Goal: Communication & Community: Answer question/provide support

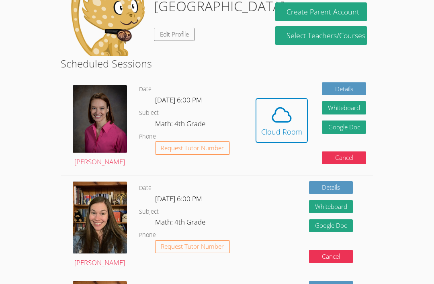
scroll to position [104, 0]
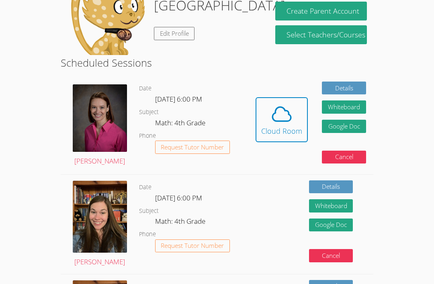
click at [264, 103] on span at bounding box center [281, 114] width 41 height 22
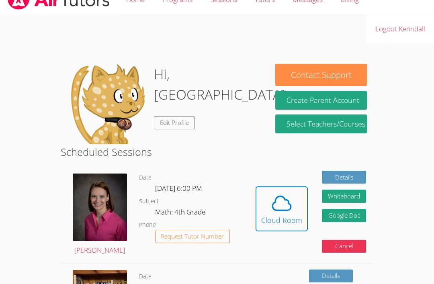
scroll to position [0, 0]
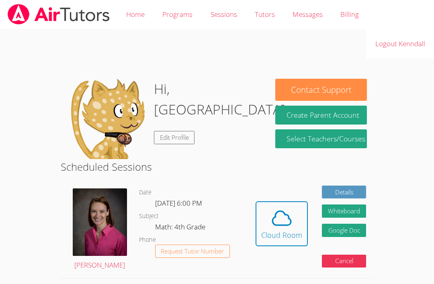
click at [274, 225] on icon at bounding box center [281, 218] width 22 height 22
click at [275, 221] on icon at bounding box center [281, 218] width 22 height 22
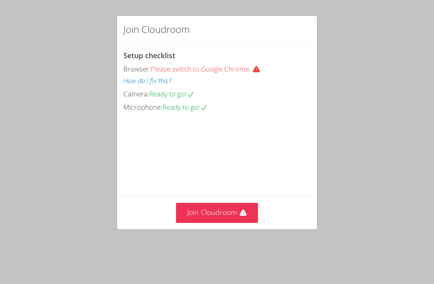
click at [187, 222] on button "Join Cloudroom" at bounding box center [217, 213] width 82 height 20
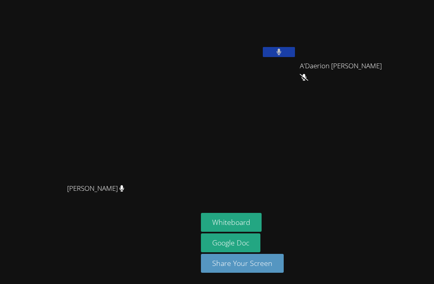
click at [280, 51] on icon at bounding box center [278, 52] width 5 height 7
click at [308, 75] on icon at bounding box center [304, 77] width 8 height 7
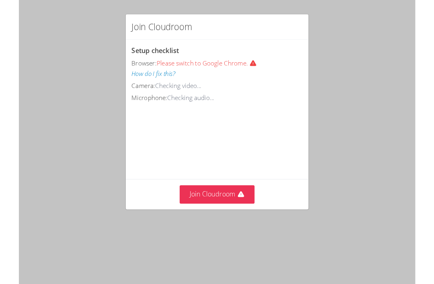
scroll to position [27, 0]
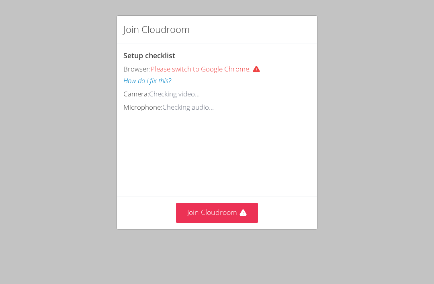
click at [248, 214] on button "Join Cloudroom" at bounding box center [217, 213] width 82 height 20
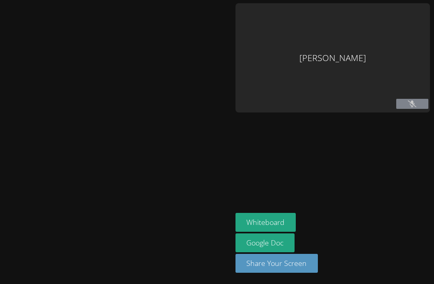
click at [416, 100] on icon at bounding box center [412, 103] width 8 height 7
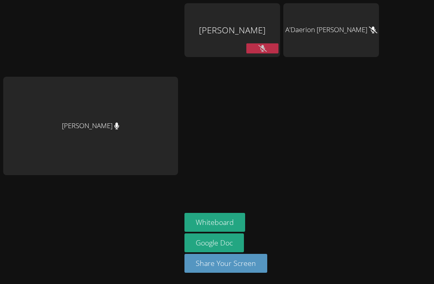
click at [246, 43] on button at bounding box center [262, 48] width 32 height 10
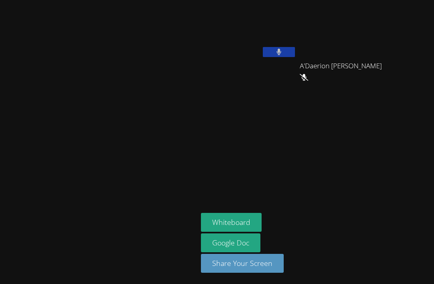
scroll to position [0, 0]
click at [279, 56] on button at bounding box center [279, 52] width 32 height 10
click at [287, 54] on button at bounding box center [279, 52] width 32 height 10
click at [265, 56] on button at bounding box center [279, 52] width 32 height 10
click at [295, 49] on button at bounding box center [279, 52] width 32 height 10
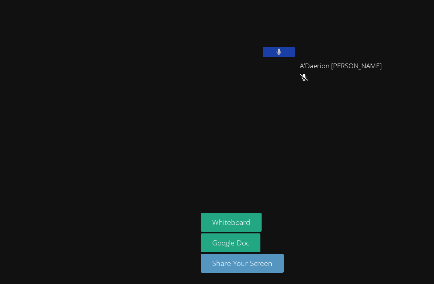
click at [282, 51] on icon at bounding box center [278, 52] width 5 height 7
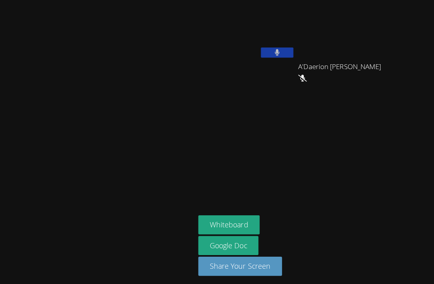
click at [281, 51] on icon at bounding box center [278, 52] width 5 height 7
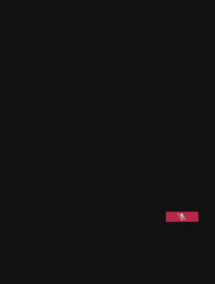
click at [107, 218] on video at bounding box center [63, 189] width 120 height 60
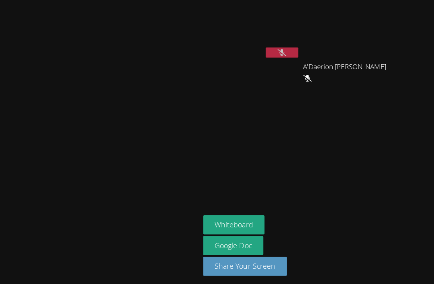
click at [295, 47] on button at bounding box center [279, 52] width 32 height 10
click at [324, 278] on div "Whiteboard Google Doc Share Your Screen" at bounding box center [298, 246] width 194 height 66
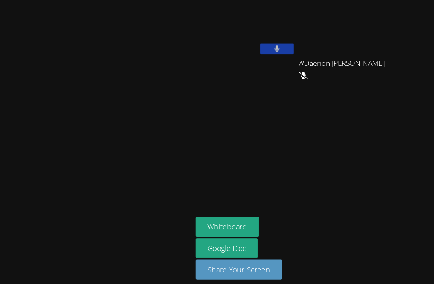
click at [315, 269] on div "Whiteboard Google Doc Share Your Screen" at bounding box center [298, 246] width 194 height 66
click at [295, 49] on button at bounding box center [279, 52] width 32 height 10
click at [295, 51] on button at bounding box center [279, 52] width 32 height 10
click at [295, 47] on button at bounding box center [279, 52] width 32 height 10
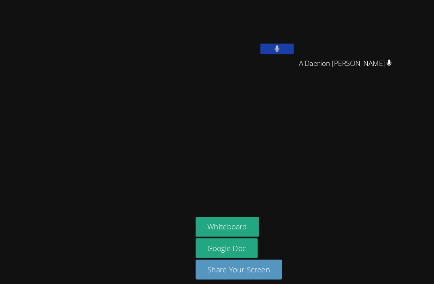
click at [295, 47] on button at bounding box center [279, 52] width 32 height 10
click at [295, 48] on button at bounding box center [279, 52] width 32 height 10
click at [283, 49] on icon at bounding box center [278, 52] width 8 height 7
click at [296, 56] on div "[PERSON_NAME]" at bounding box center [249, 46] width 96 height 86
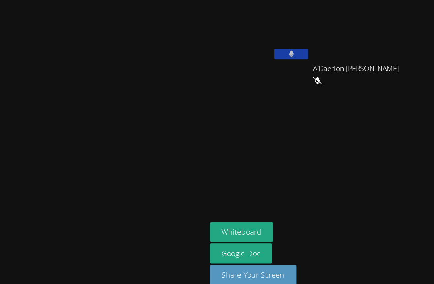
click at [295, 47] on button at bounding box center [279, 52] width 32 height 10
click at [69, 27] on div "Rebecca Miller" at bounding box center [98, 141] width 191 height 277
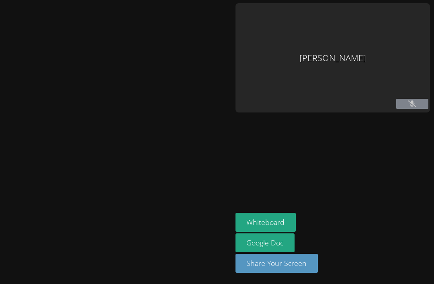
click at [193, 202] on div at bounding box center [116, 141] width 226 height 277
click at [361, 186] on aside "[PERSON_NAME] Whiteboard Google Doc Share Your Screen" at bounding box center [332, 142] width 201 height 284
click at [350, 206] on aside "[PERSON_NAME] Whiteboard Google Doc Share Your Screen" at bounding box center [332, 142] width 201 height 284
click at [344, 199] on aside "[PERSON_NAME] Whiteboard Google Doc Share Your Screen" at bounding box center [332, 142] width 201 height 284
click at [356, 165] on aside "[PERSON_NAME] Whiteboard Google Doc Share Your Screen" at bounding box center [332, 142] width 201 height 284
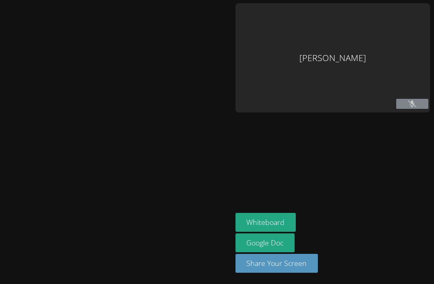
click at [412, 104] on icon at bounding box center [412, 103] width 8 height 7
click at [357, 67] on div "[PERSON_NAME]" at bounding box center [332, 57] width 194 height 109
click at [372, 58] on div "[PERSON_NAME]" at bounding box center [332, 57] width 194 height 109
click at [327, 44] on div "[PERSON_NAME]" at bounding box center [332, 57] width 194 height 109
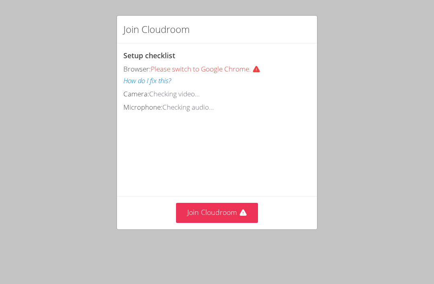
click at [199, 211] on button "Join Cloudroom" at bounding box center [217, 213] width 82 height 20
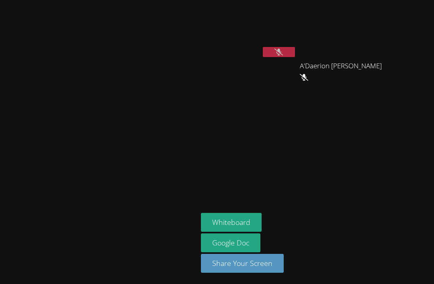
scroll to position [1, 0]
click at [283, 50] on icon at bounding box center [278, 52] width 8 height 7
click at [295, 47] on button at bounding box center [279, 52] width 32 height 10
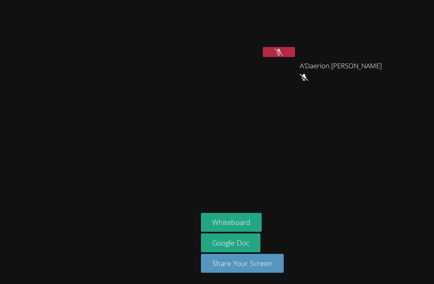
click at [295, 52] on button at bounding box center [279, 52] width 32 height 10
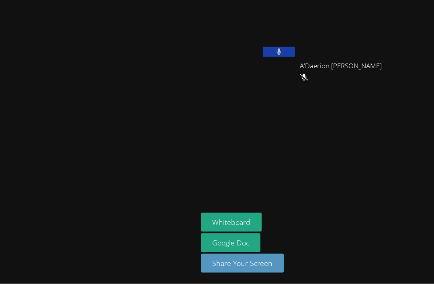
scroll to position [0, 0]
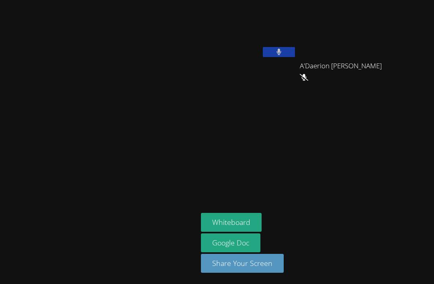
click at [295, 49] on button at bounding box center [279, 52] width 32 height 10
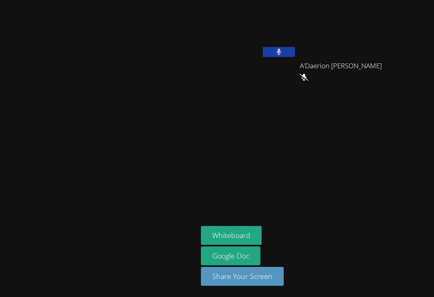
click at [295, 49] on button at bounding box center [279, 52] width 32 height 10
click at [283, 54] on icon at bounding box center [278, 52] width 8 height 7
click at [295, 47] on button at bounding box center [279, 52] width 32 height 10
click at [295, 50] on button at bounding box center [279, 52] width 32 height 10
click at [295, 54] on button at bounding box center [279, 52] width 32 height 10
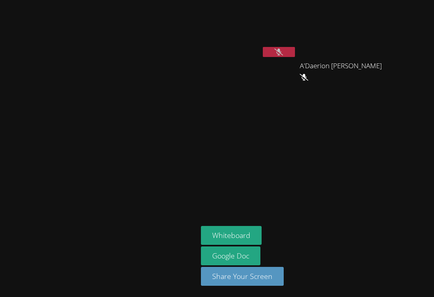
click at [283, 52] on icon at bounding box center [278, 52] width 8 height 7
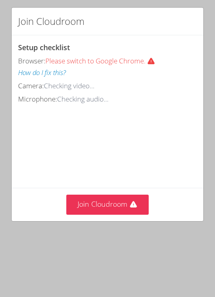
click at [95, 208] on button "Join Cloudroom" at bounding box center [107, 205] width 82 height 20
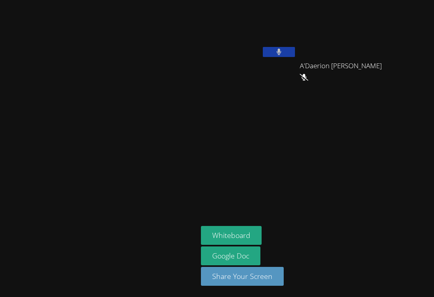
click at [214, 53] on button at bounding box center [279, 52] width 32 height 10
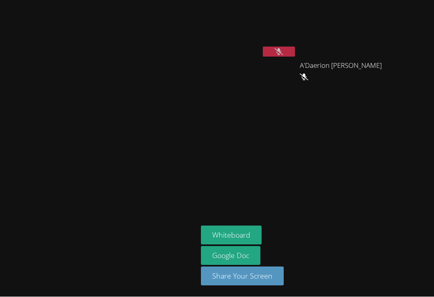
click at [214, 159] on aside "Kenndall Fitzpatrick A'Daerion Tingle A'Daerion Tingle Whiteboard Google Doc Sh…" at bounding box center [298, 148] width 201 height 297
click at [214, 169] on aside "Kenndall Fitzpatrick A'Daerion Tingle A'Daerion Tingle Whiteboard Google Doc Sh…" at bounding box center [298, 148] width 201 height 297
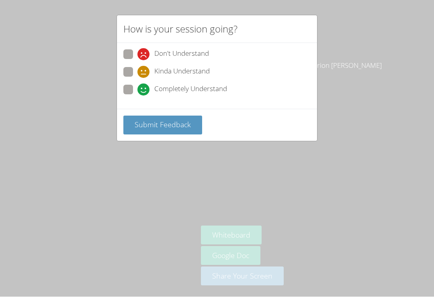
click at [116, 47] on div "How is your session going? Don't Understand Kinda Understand Completely Underst…" at bounding box center [217, 148] width 434 height 297
click at [137, 61] on span at bounding box center [137, 61] width 0 height 0
click at [137, 52] on input "Don't Understand" at bounding box center [140, 53] width 7 height 7
radio input "true"
click at [167, 128] on button "Submit Feedback" at bounding box center [162, 125] width 79 height 19
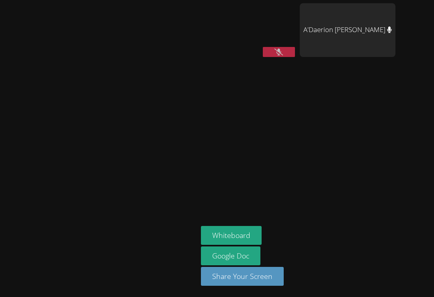
click at [214, 102] on aside "Kenndall Fitzpatrick A'Daerion Tingle Whiteboard Google Doc Share Your Screen" at bounding box center [298, 148] width 201 height 297
click at [214, 42] on video at bounding box center [249, 30] width 96 height 54
click at [214, 45] on video at bounding box center [249, 30] width 96 height 54
click at [214, 61] on div "[PERSON_NAME]" at bounding box center [249, 46] width 96 height 86
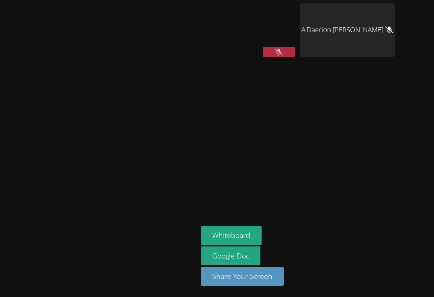
click at [159, 103] on video at bounding box center [99, 133] width 120 height 108
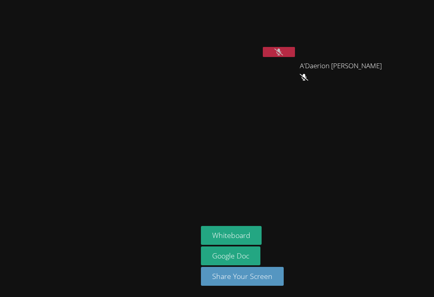
click at [214, 50] on video at bounding box center [249, 30] width 96 height 54
click at [214, 54] on button at bounding box center [279, 52] width 32 height 10
click at [123, 149] on video at bounding box center [99, 133] width 120 height 108
